Goal: Information Seeking & Learning: Learn about a topic

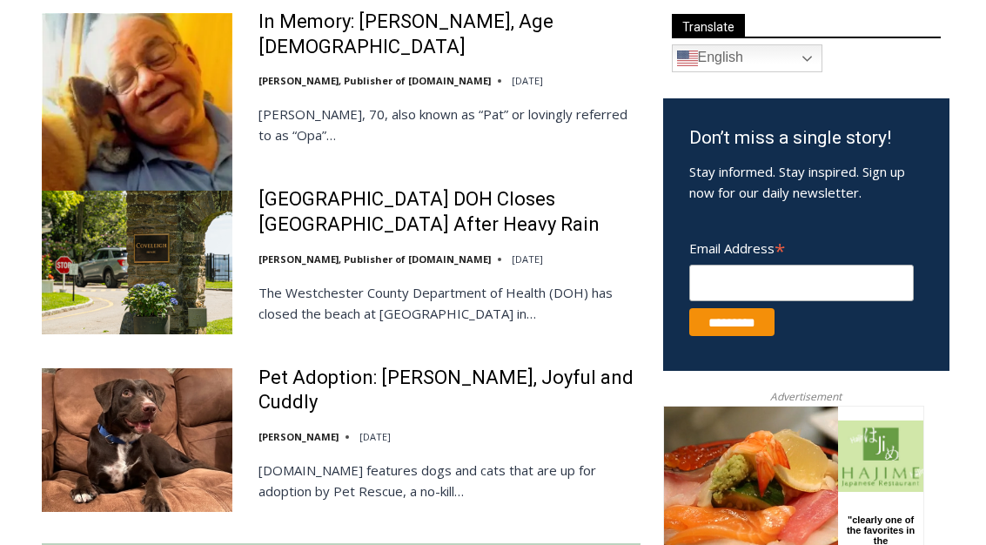
scroll to position [1040, 0]
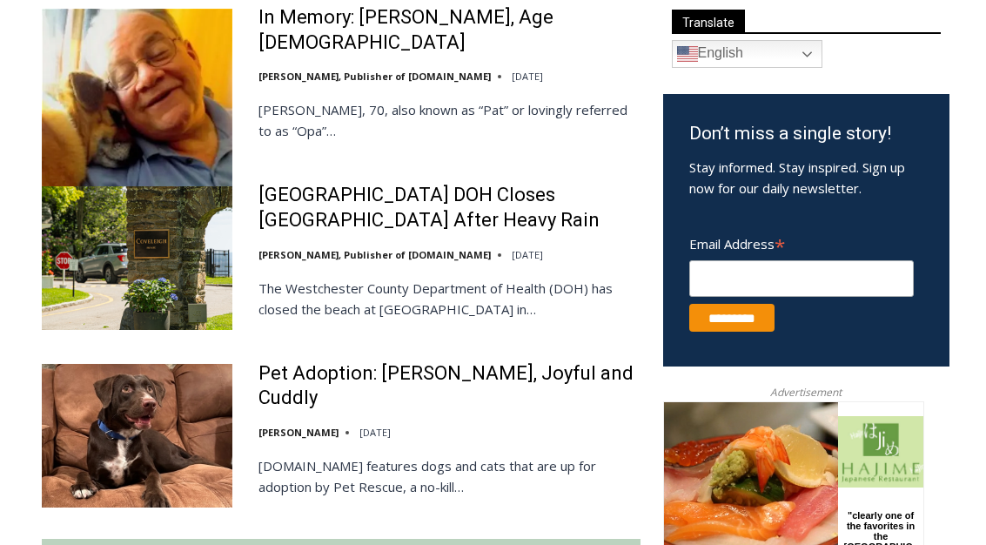
click at [125, 420] on img at bounding box center [137, 435] width 191 height 143
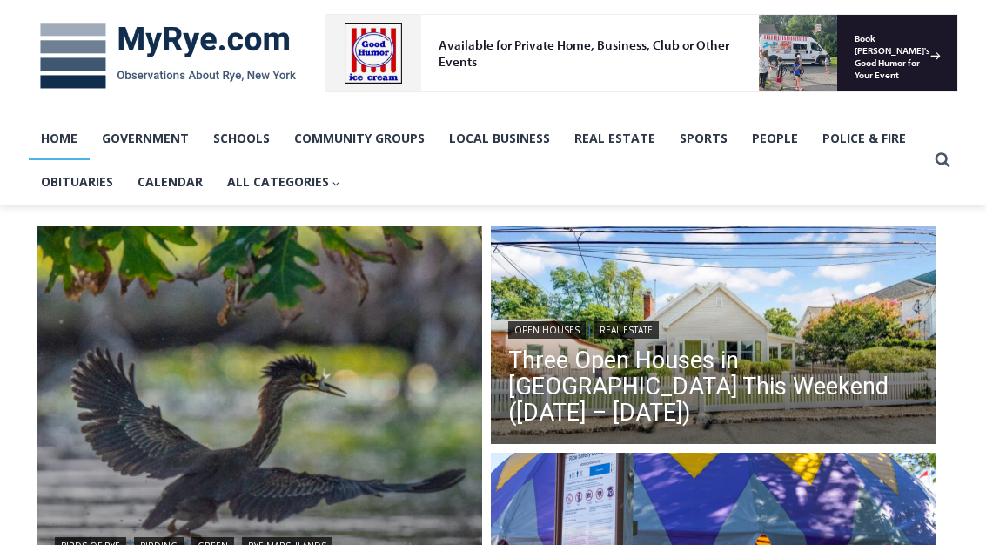
scroll to position [258, 0]
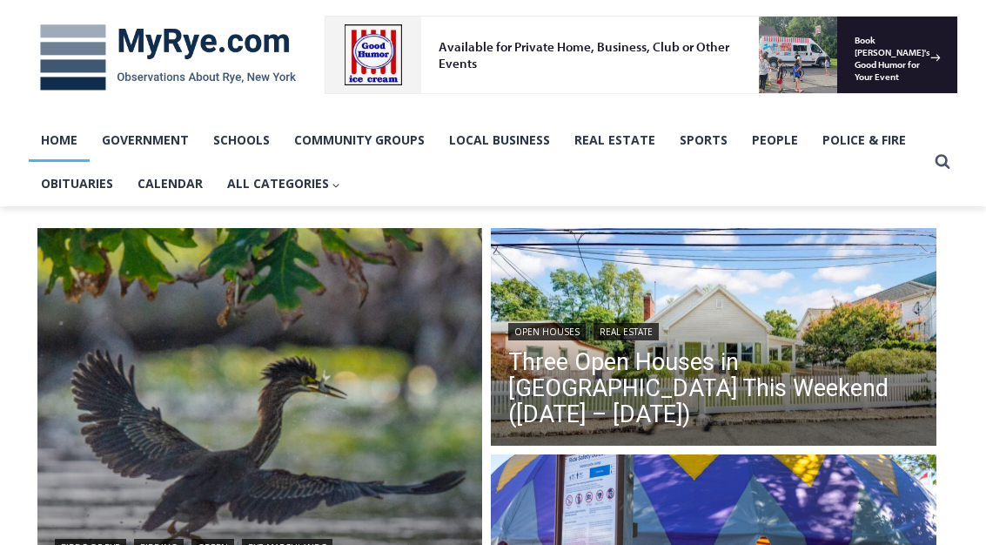
click at [804, 389] on link "Three Open Houses in [GEOGRAPHIC_DATA] This Weekend ([DATE] – [DATE])" at bounding box center [713, 388] width 411 height 78
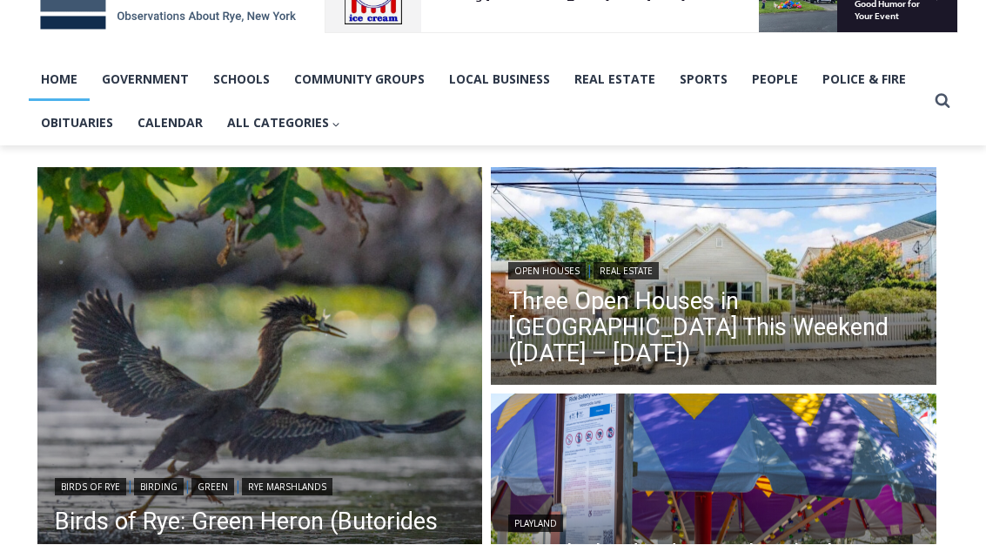
scroll to position [319, 0]
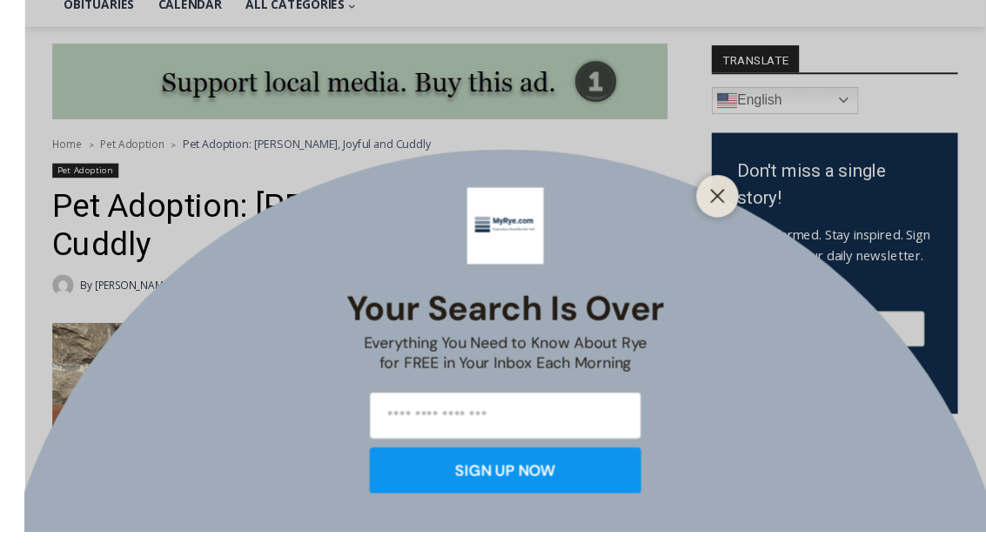
scroll to position [472, 0]
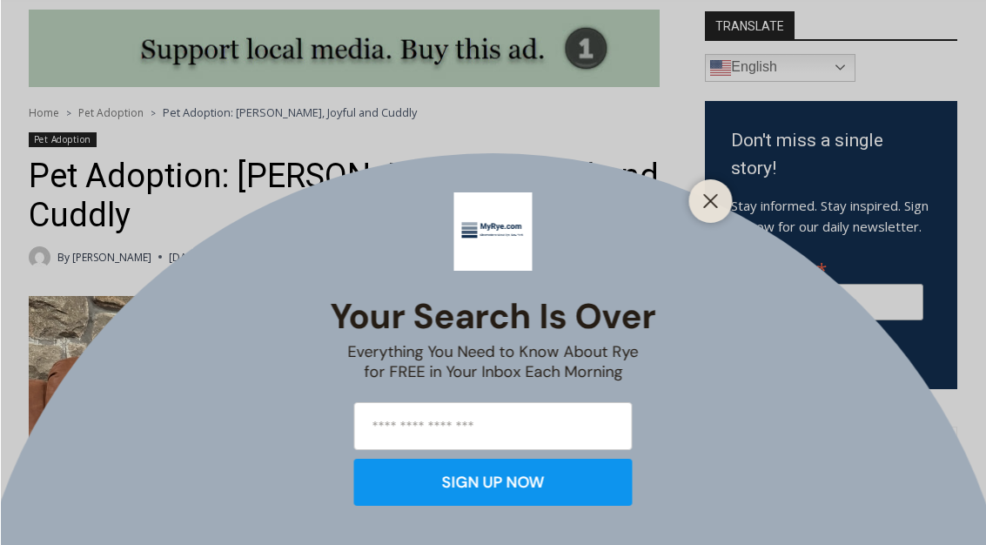
click at [714, 209] on icon "Close" at bounding box center [711, 201] width 16 height 16
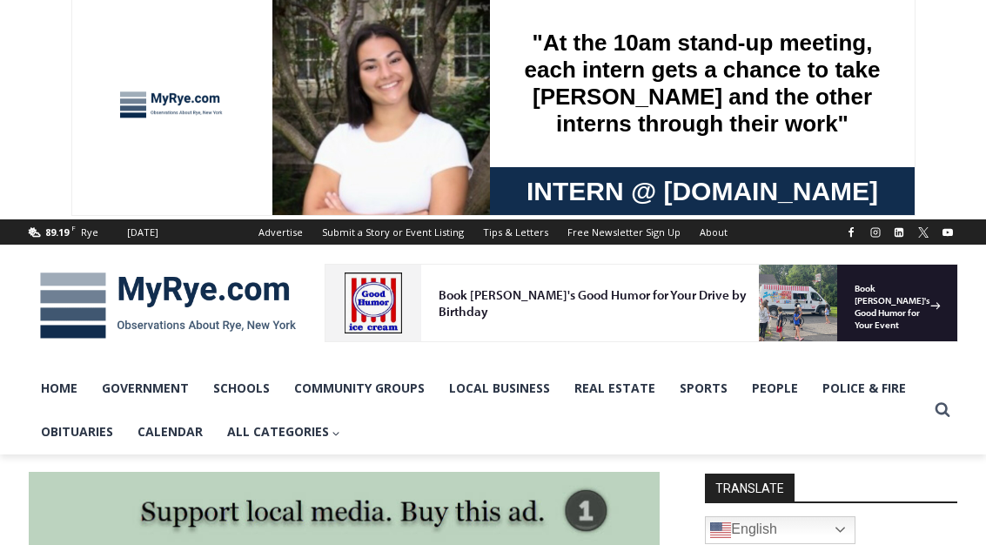
scroll to position [0, 0]
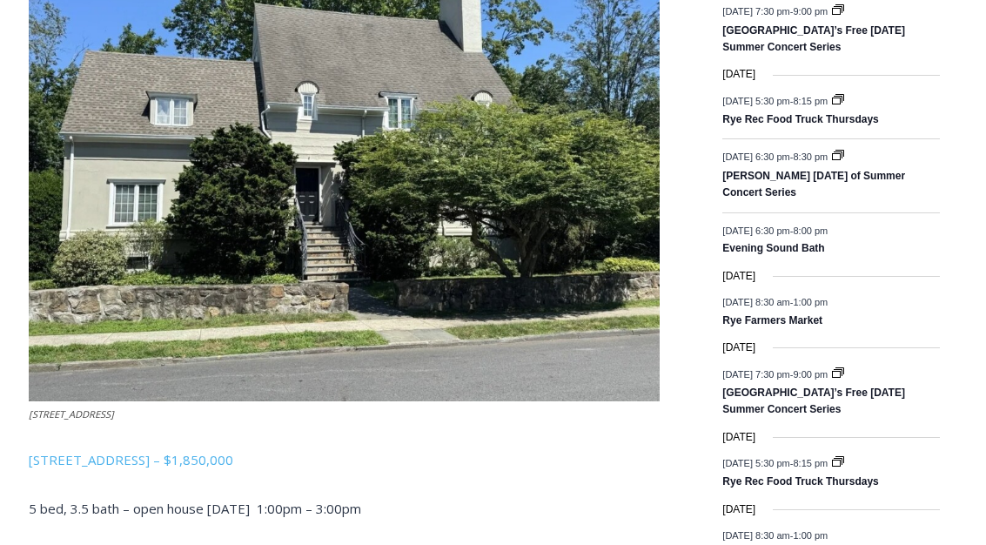
scroll to position [2311, 0]
